Goal: Task Accomplishment & Management: Manage account settings

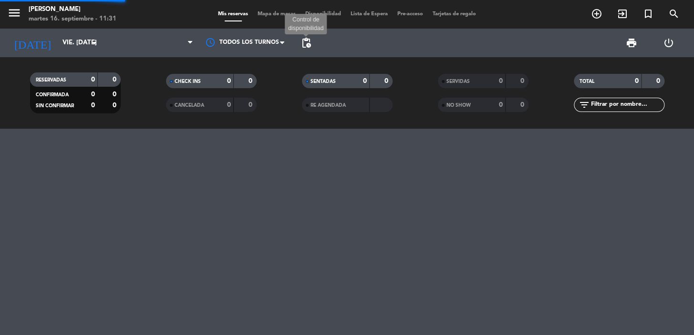
click at [305, 40] on span "pending_actions" at bounding box center [305, 42] width 11 height 11
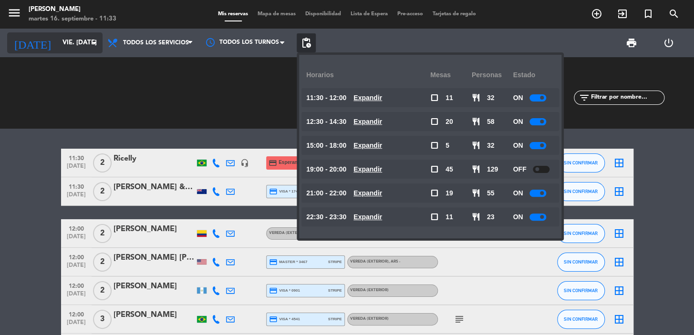
click at [76, 34] on input "vie. 3 oct." at bounding box center [100, 42] width 84 height 17
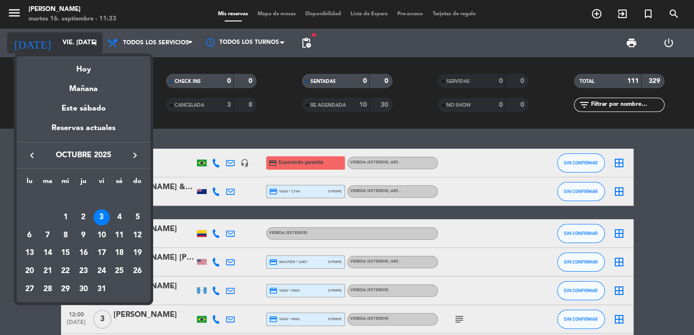
click at [82, 92] on div "Mañana" at bounding box center [84, 86] width 134 height 20
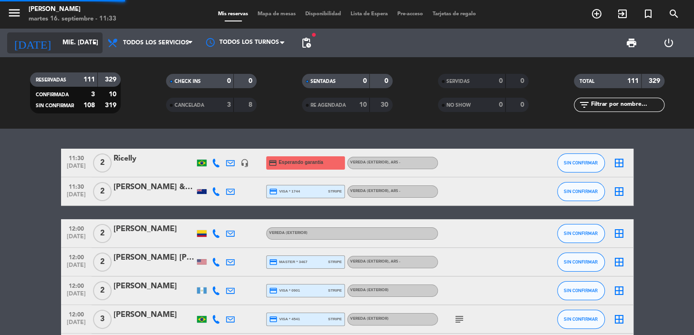
click at [58, 44] on input "mié. 17 sep." at bounding box center [100, 42] width 84 height 17
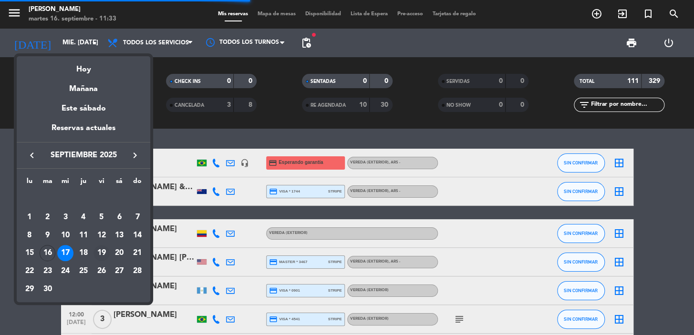
click at [106, 253] on div "19" at bounding box center [101, 253] width 16 height 16
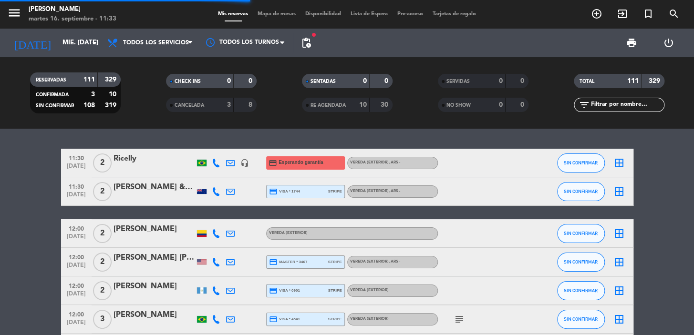
type input "vie. 19 sep."
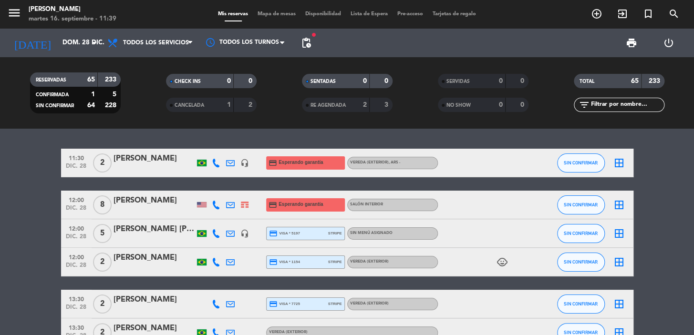
click at [598, 104] on input "text" at bounding box center [627, 105] width 74 height 10
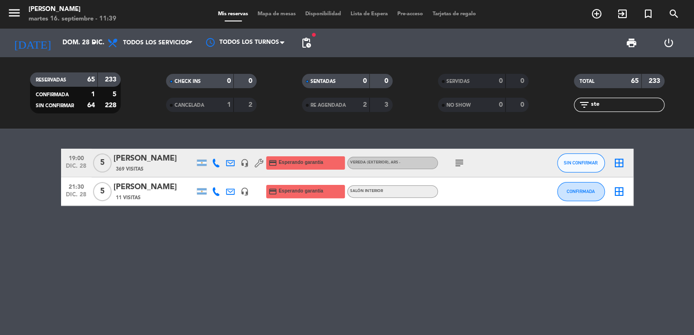
type input "ste"
click at [149, 150] on div "19:00 dic. 28 5 Stefano Ferraresi 369 Visitas headset_mic credit_card Esperando…" at bounding box center [347, 163] width 572 height 29
click at [157, 173] on div "19:00 dic. 28 5 Stefano Ferraresi 369 Visitas headset_mic credit_card Esperando…" at bounding box center [347, 163] width 572 height 29
click at [170, 154] on div "Stefano Ferraresi" at bounding box center [153, 159] width 81 height 12
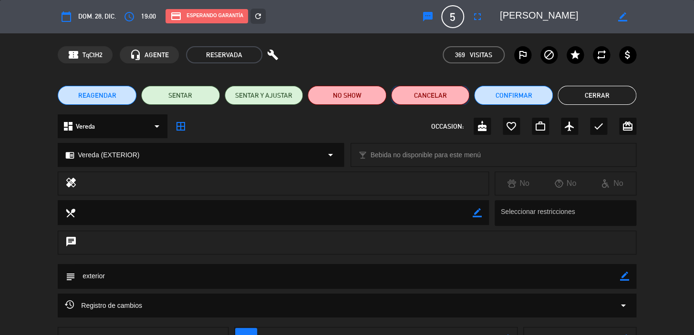
click at [446, 93] on button "Cancelar" at bounding box center [430, 95] width 79 height 19
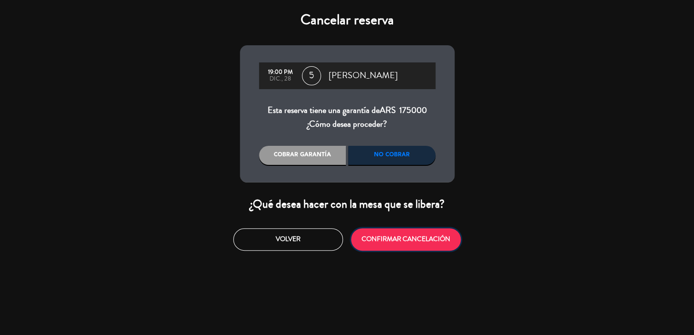
click at [427, 230] on button "CONFIRMAR CANCELACIÓN" at bounding box center [406, 239] width 110 height 22
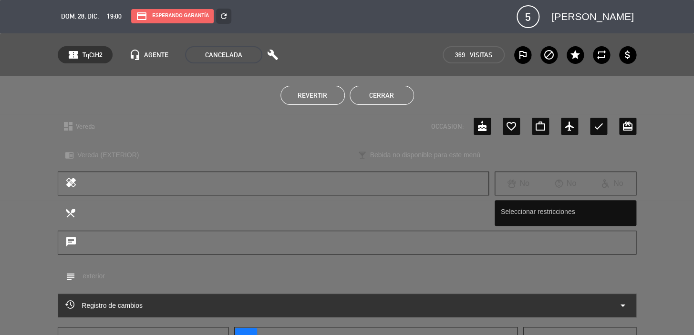
click at [362, 87] on button "Cerrar" at bounding box center [381, 95] width 64 height 19
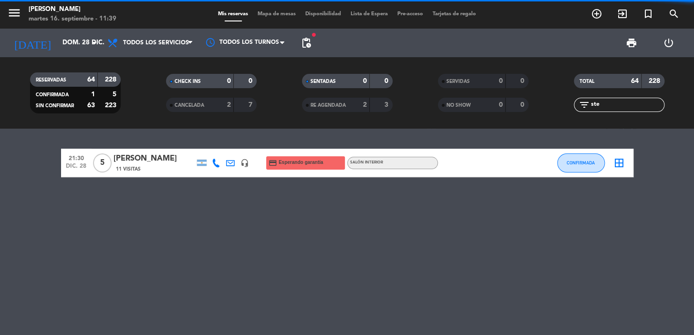
click at [181, 194] on div "21:30 dic. 28 5 Stefano Ferraresi 11 Visitas headset_mic credit_card Esperando …" at bounding box center [347, 232] width 694 height 206
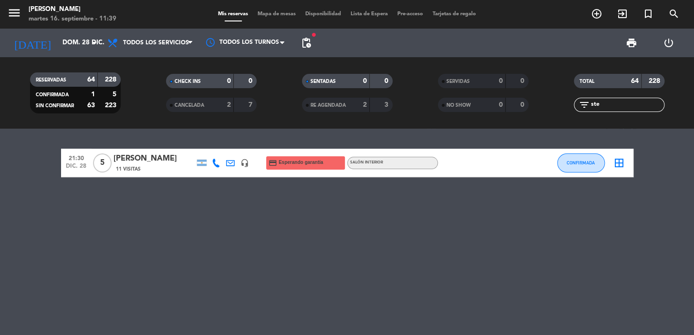
click at [148, 158] on div "Stefano Ferraresi" at bounding box center [153, 159] width 81 height 12
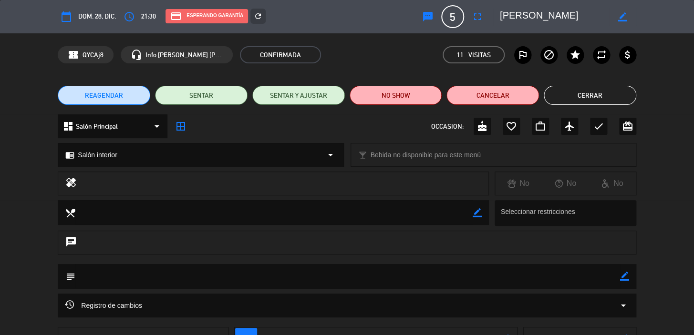
click at [249, 329] on span "mail_outline" at bounding box center [246, 339] width 22 height 22
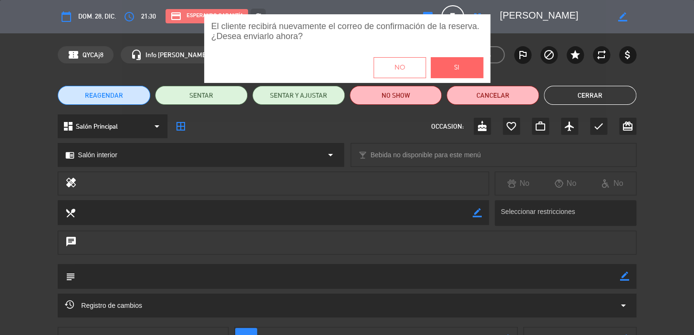
click at [442, 66] on button "Si" at bounding box center [457, 67] width 52 height 21
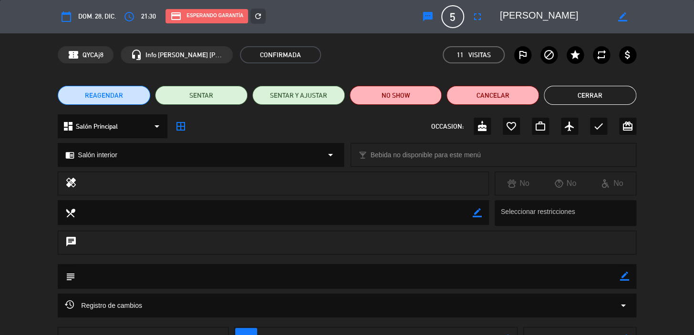
click at [599, 94] on button "Cerrar" at bounding box center [590, 95] width 92 height 19
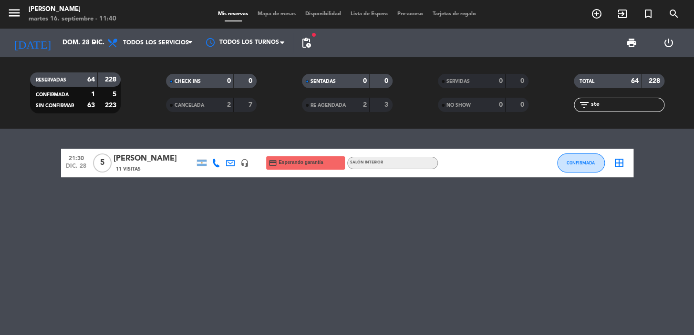
drag, startPoint x: 63, startPoint y: 156, endPoint x: 401, endPoint y: 169, distance: 338.8
click at [401, 169] on div "21:30 dic. 28 5 Stefano Ferraresi 11 Visitas headset_mic credit_card Esperando …" at bounding box center [347, 163] width 572 height 29
copy div "21:30 dic. 28 5 Stefano Ferraresi 11 Visitas headset_mic credit_card Esperando …"
click at [596, 15] on icon "add_circle_outline" at bounding box center [596, 13] width 11 height 11
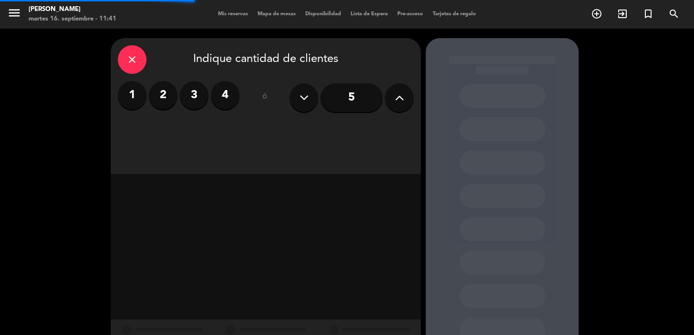
click at [173, 94] on label "2" at bounding box center [163, 95] width 29 height 29
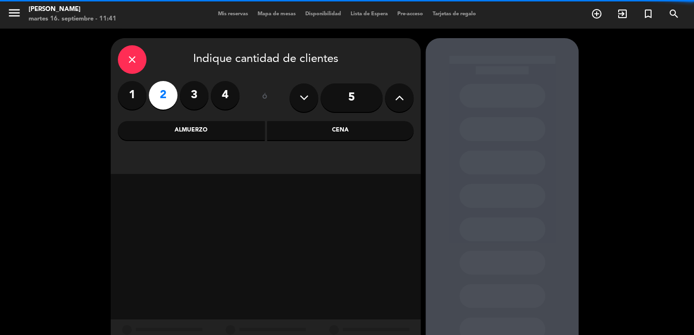
click at [289, 129] on div "Cena" at bounding box center [340, 130] width 147 height 19
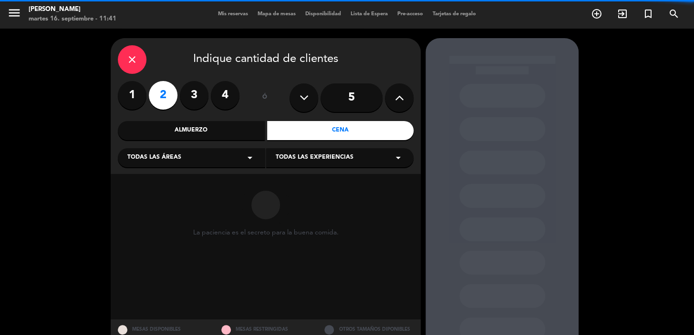
drag, startPoint x: 246, startPoint y: 144, endPoint x: 226, endPoint y: 165, distance: 29.0
click at [236, 153] on div "Todas las áreas arrow_drop_down" at bounding box center [191, 157] width 147 height 19
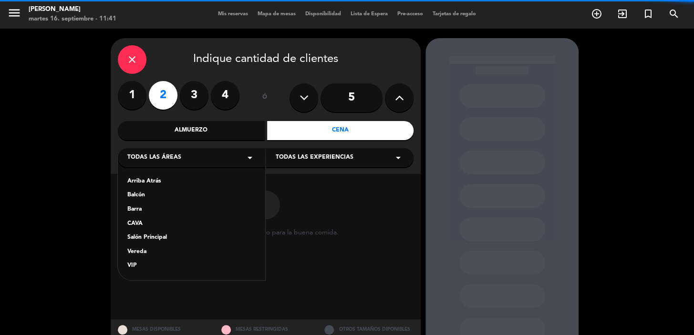
click at [181, 233] on div "Salón Principal" at bounding box center [191, 238] width 128 height 10
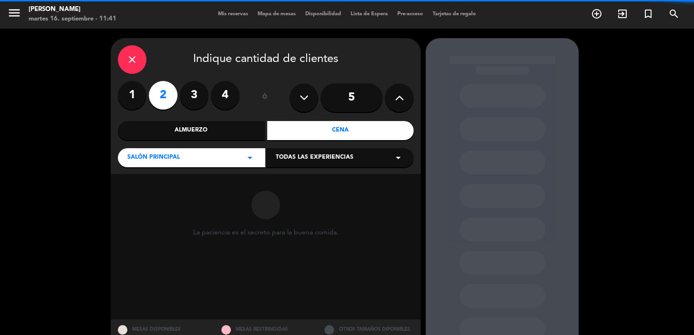
click at [290, 166] on div "Todas las experiencias arrow_drop_down" at bounding box center [339, 157] width 147 height 19
click at [289, 191] on div "Dining room" at bounding box center [339, 175] width 147 height 41
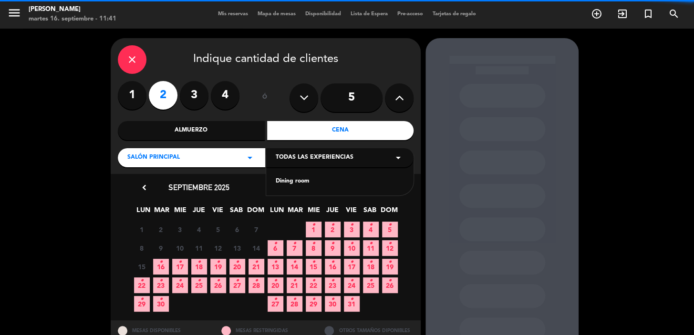
click at [288, 186] on div "Dining room" at bounding box center [340, 182] width 128 height 10
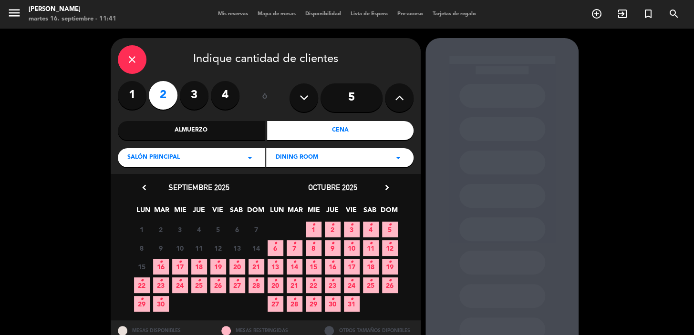
click at [329, 291] on span "23 •" at bounding box center [333, 285] width 16 height 16
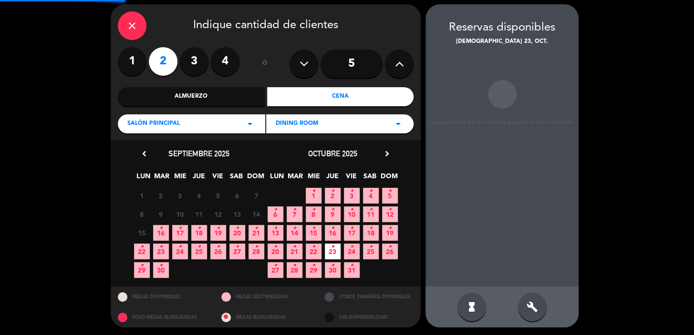
scroll to position [35, 0]
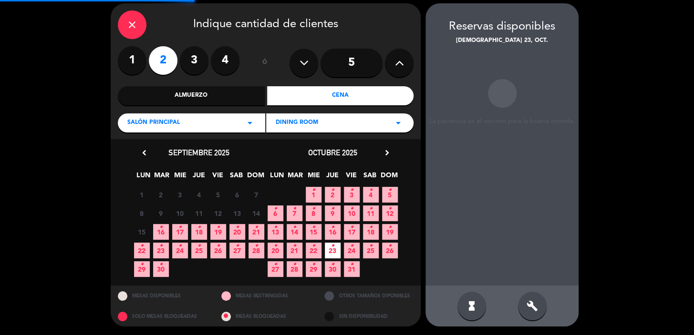
click at [525, 307] on div "build" at bounding box center [532, 306] width 29 height 29
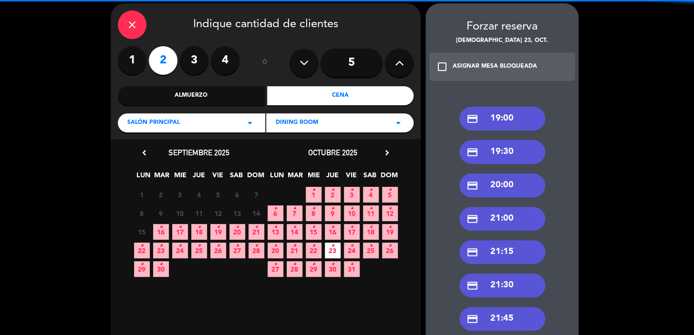
click at [486, 124] on div "credit_card 19:00" at bounding box center [502, 119] width 86 height 24
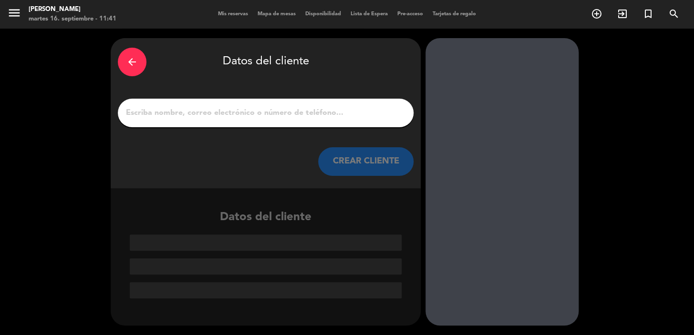
click at [329, 117] on input "1" at bounding box center [265, 112] width 281 height 13
paste input "Natalia Salazar Guarín"
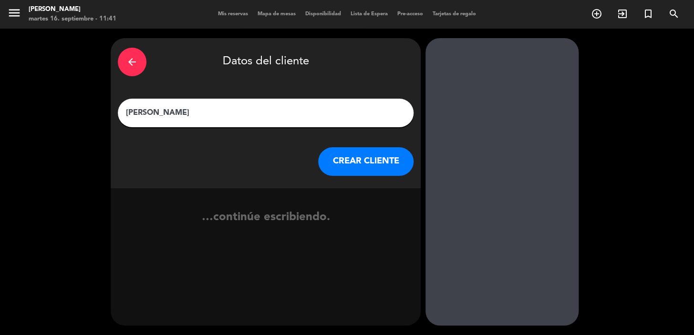
type input "Natalia Salazar Guarín"
click at [332, 160] on button "CREAR CLIENTE" at bounding box center [365, 161] width 95 height 29
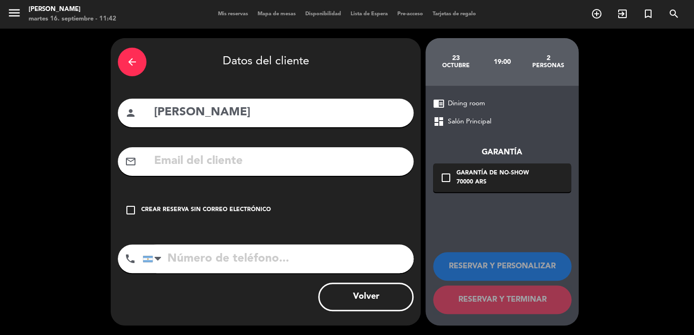
click at [267, 154] on input "text" at bounding box center [279, 162] width 253 height 20
paste input "3003929062 natisagu@yahoo.com"
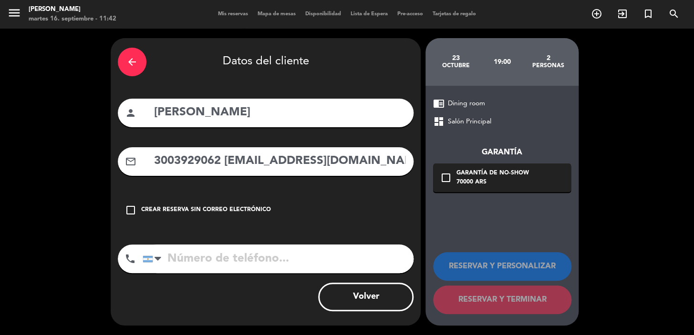
drag, startPoint x: 221, startPoint y: 160, endPoint x: 113, endPoint y: 159, distance: 107.8
click at [122, 160] on div "mail_outline 3003929062 natisagu@yahoo.com" at bounding box center [266, 161] width 296 height 29
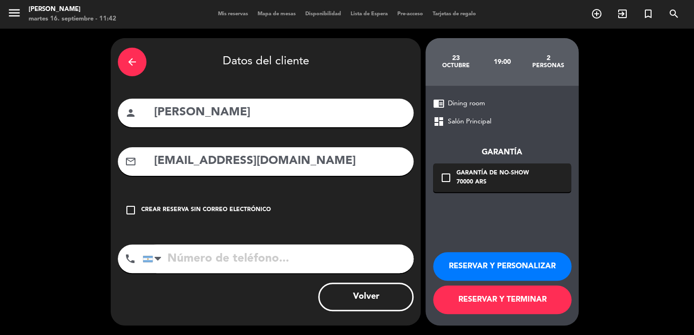
type input "natisagu@yahoo.com"
click at [334, 250] on input "tel" at bounding box center [278, 259] width 271 height 29
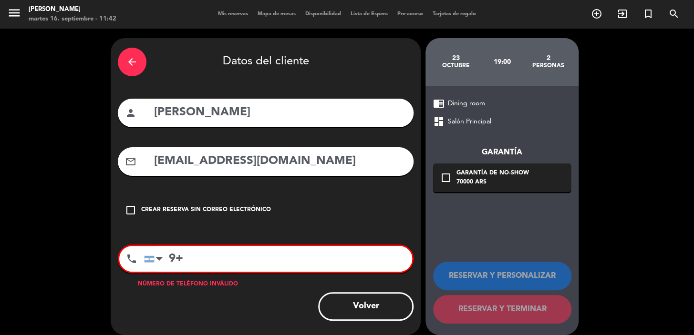
type input "9"
paste input "3003929062"
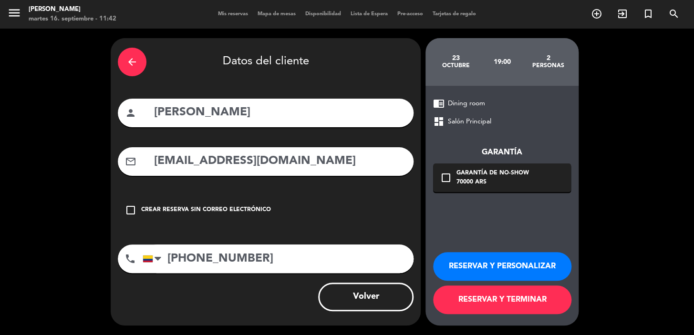
type input "+573003929062"
click at [484, 181] on div "70000 ARS" at bounding box center [492, 183] width 72 height 10
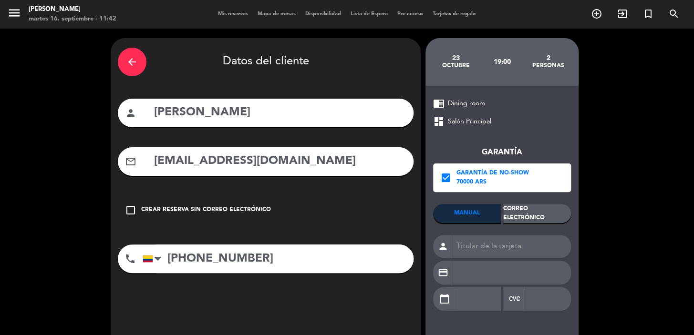
click at [533, 198] on div "Garantía check_box Garantía de no-show 70000 ARS MANUAL Correo Electrónico pers…" at bounding box center [502, 223] width 138 height 193
click at [540, 209] on div "Correo Electrónico" at bounding box center [537, 213] width 68 height 19
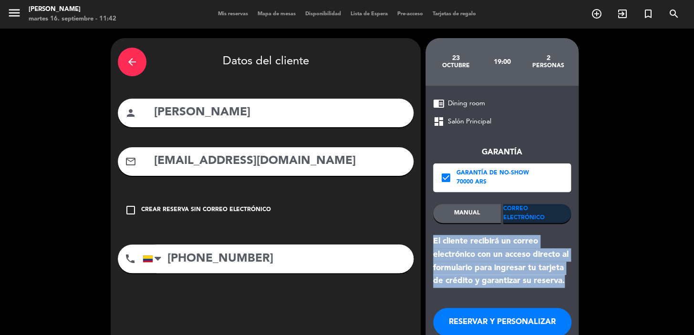
drag, startPoint x: 558, startPoint y: 280, endPoint x: 430, endPoint y: 239, distance: 134.3
click at [430, 239] on div "chrome_reader_mode Dining room dashboard Salón Principal Garantía check_box Gar…" at bounding box center [501, 234] width 153 height 296
copy div "El cliente recibirá un correo electrónico con un acceso directo al formulario p…"
drag, startPoint x: 477, startPoint y: 326, endPoint x: 255, endPoint y: 141, distance: 288.5
click at [470, 322] on button "RESERVAR Y PERSONALIZAR" at bounding box center [502, 322] width 138 height 29
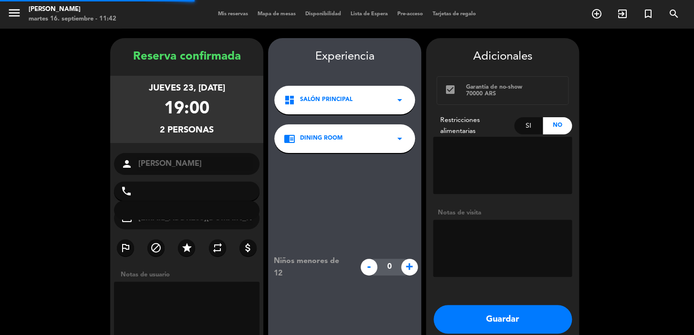
type input "+573003929062"
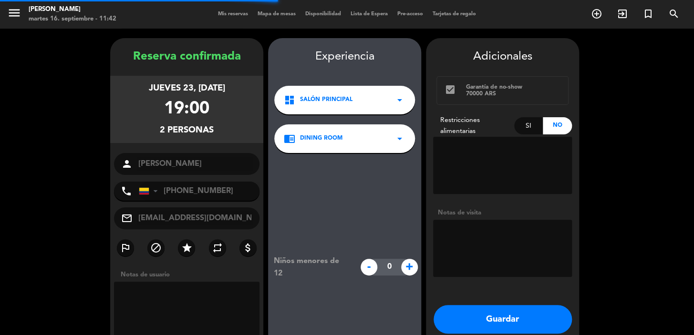
scroll to position [38, 0]
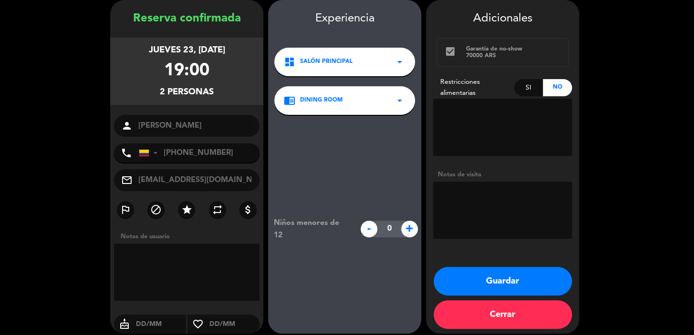
drag, startPoint x: 138, startPoint y: 48, endPoint x: 259, endPoint y: 123, distance: 142.5
click at [230, 100] on div "jueves 23, oct. 2025 19:00 2 personas" at bounding box center [186, 71] width 153 height 67
copy div "jueves 23, oct. 2025 19:00 2 personas"
drag, startPoint x: 488, startPoint y: 288, endPoint x: 270, endPoint y: 112, distance: 280.0
click at [486, 288] on button "Guardar" at bounding box center [502, 281] width 138 height 29
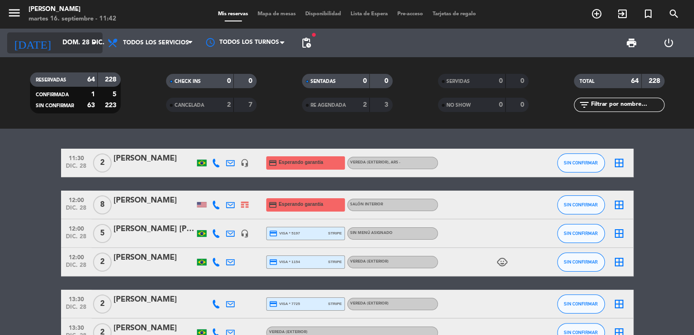
click at [58, 42] on input "dom. 28 dic." at bounding box center [100, 42] width 84 height 17
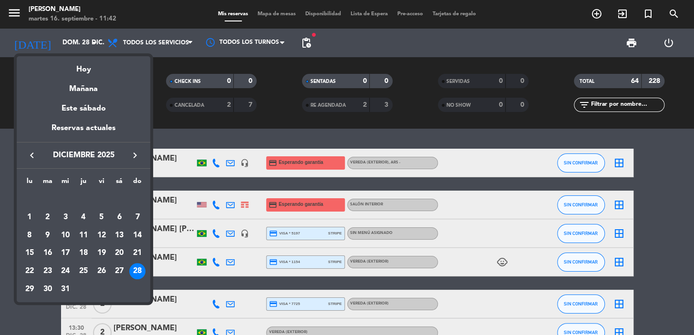
click at [33, 154] on icon "keyboard_arrow_left" at bounding box center [31, 155] width 11 height 11
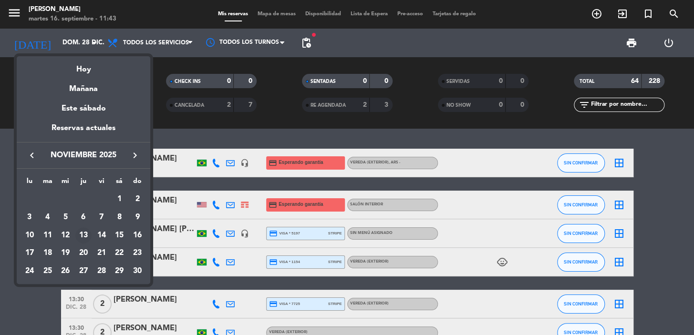
click at [85, 229] on div "13" at bounding box center [83, 235] width 16 height 16
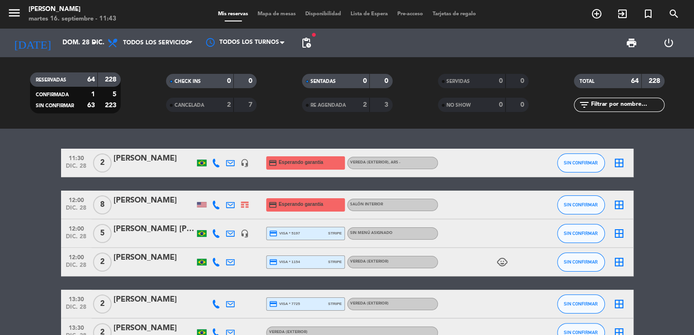
type input "jue. 13 nov."
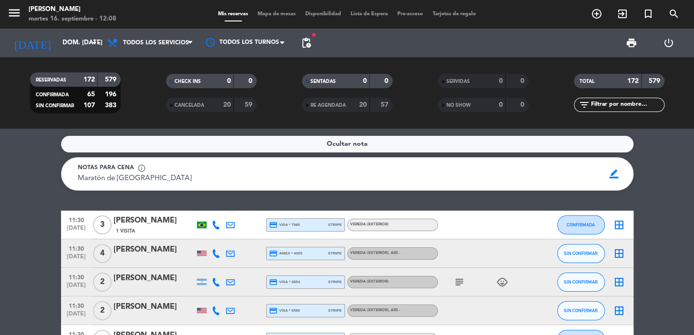
drag, startPoint x: 633, startPoint y: 106, endPoint x: 654, endPoint y: 112, distance: 21.3
click at [633, 106] on input "text" at bounding box center [627, 105] width 74 height 10
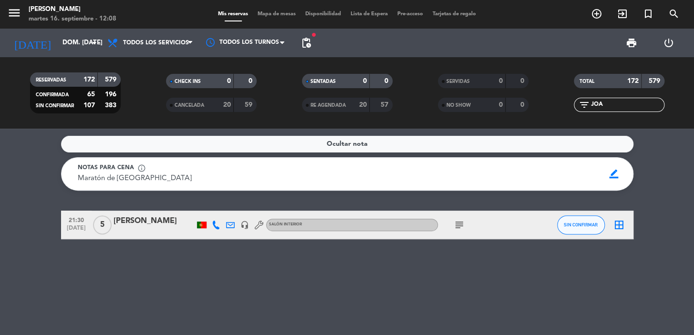
type input "JOA"
click at [124, 217] on div "[PERSON_NAME]" at bounding box center [153, 221] width 81 height 12
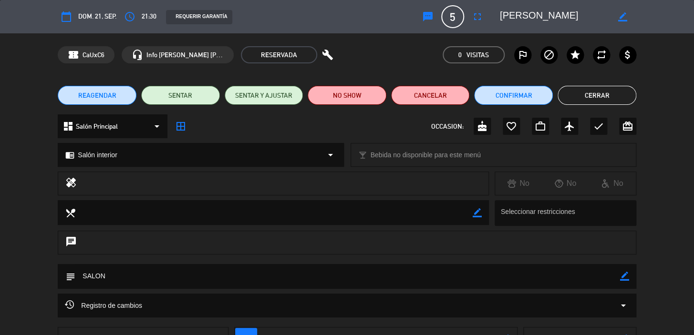
click at [620, 15] on icon "border_color" at bounding box center [622, 16] width 9 height 9
click at [520, 17] on textarea at bounding box center [554, 16] width 109 height 17
type textarea "[PERSON_NAME]"
click at [618, 10] on div at bounding box center [622, 16] width 27 height 17
click at [622, 13] on icon at bounding box center [622, 16] width 9 height 9
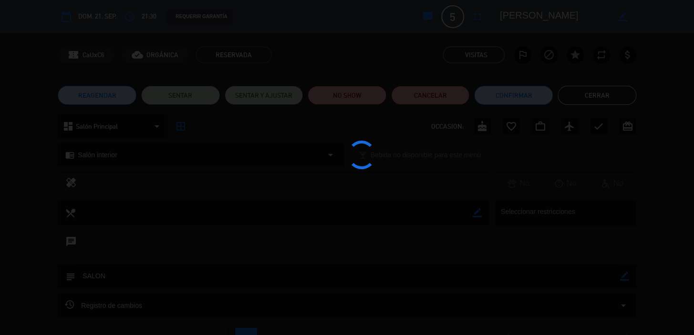
click at [496, 92] on div at bounding box center [347, 167] width 694 height 335
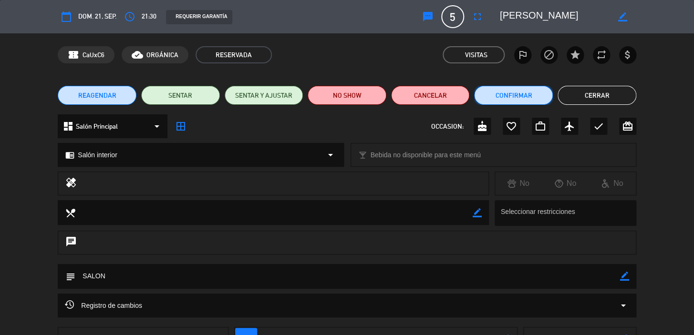
click at [496, 92] on button "Confirmar" at bounding box center [513, 95] width 79 height 19
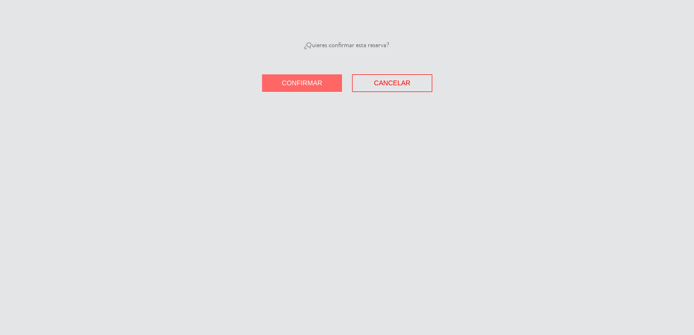
drag, startPoint x: 297, startPoint y: 69, endPoint x: 293, endPoint y: 82, distance: 12.8
click at [294, 81] on div "¿Quieres confirmar esta reserva? Confirmar Cancelar" at bounding box center [347, 66] width 694 height 52
click at [292, 82] on span "Confirmar" at bounding box center [302, 83] width 41 height 8
